Goal: Information Seeking & Learning: Learn about a topic

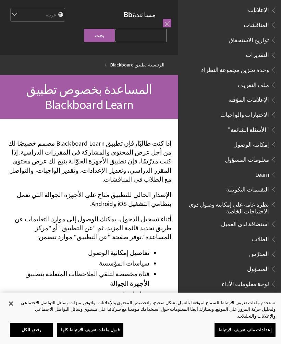
scroll to position [271, 0]
click at [266, 263] on span "المسؤول" at bounding box center [258, 267] width 22 height 9
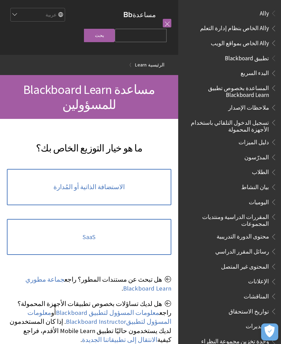
click at [167, 21] on link at bounding box center [167, 23] width 9 height 9
